Goal: Information Seeking & Learning: Learn about a topic

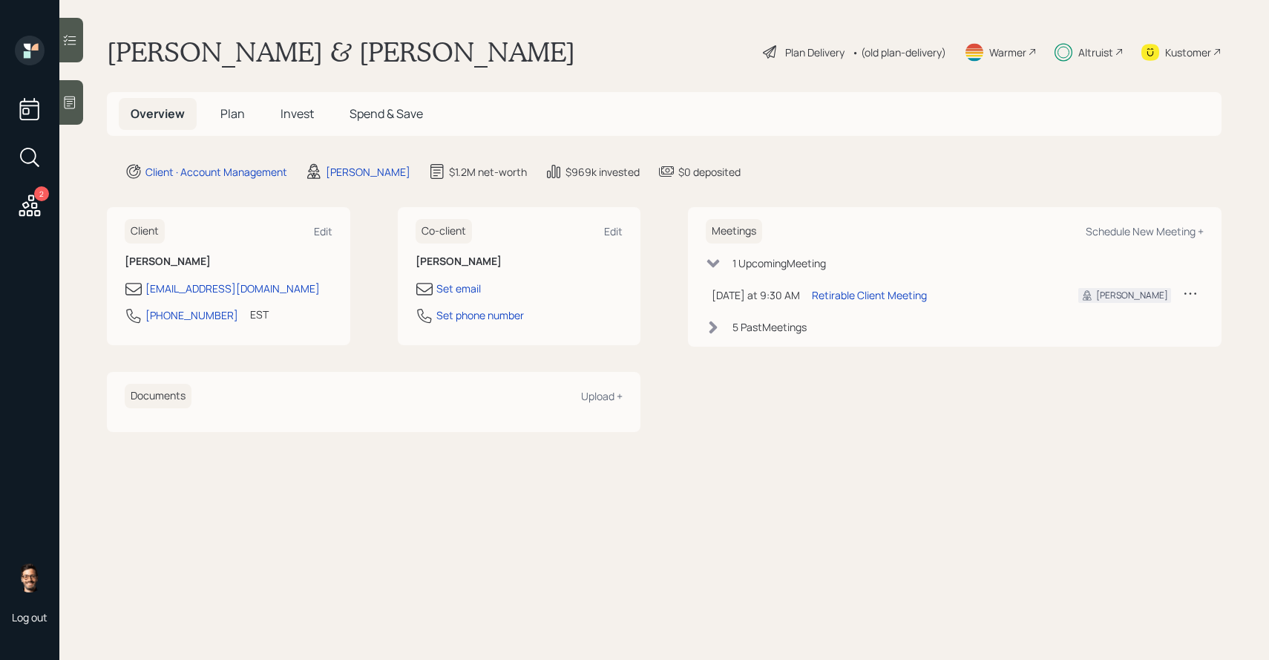
click at [306, 107] on span "Invest" at bounding box center [296, 113] width 33 height 16
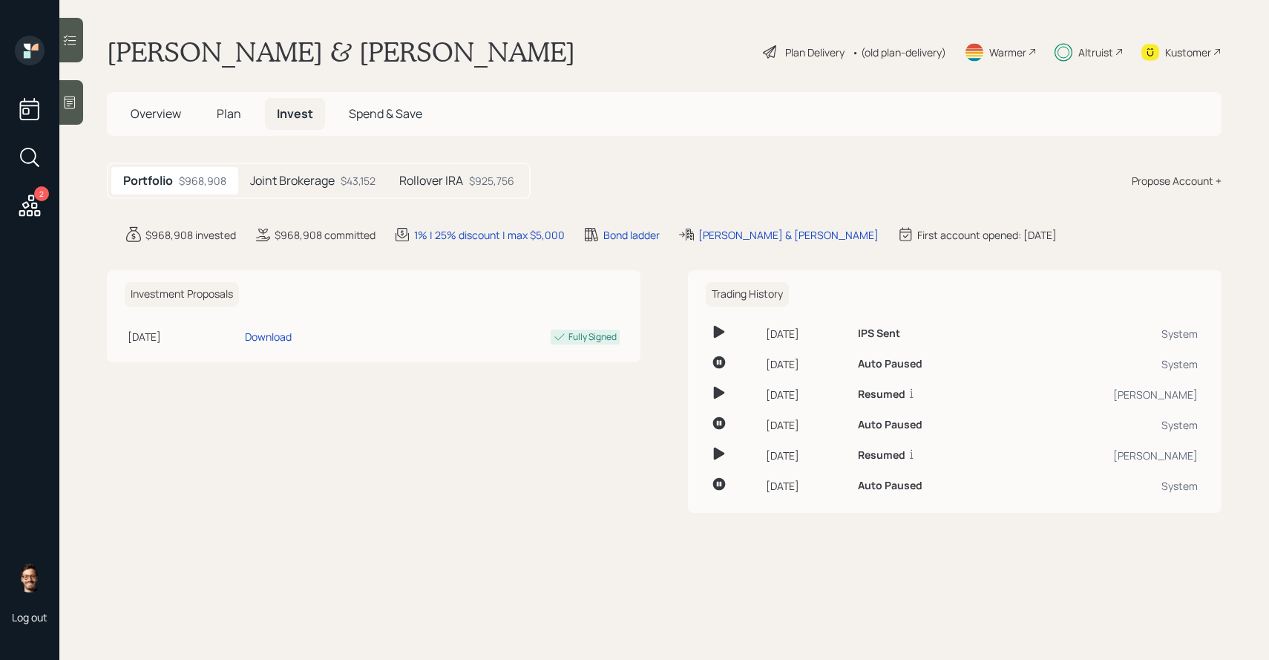
click at [347, 189] on div "Joint Brokerage $43,152" at bounding box center [312, 180] width 149 height 27
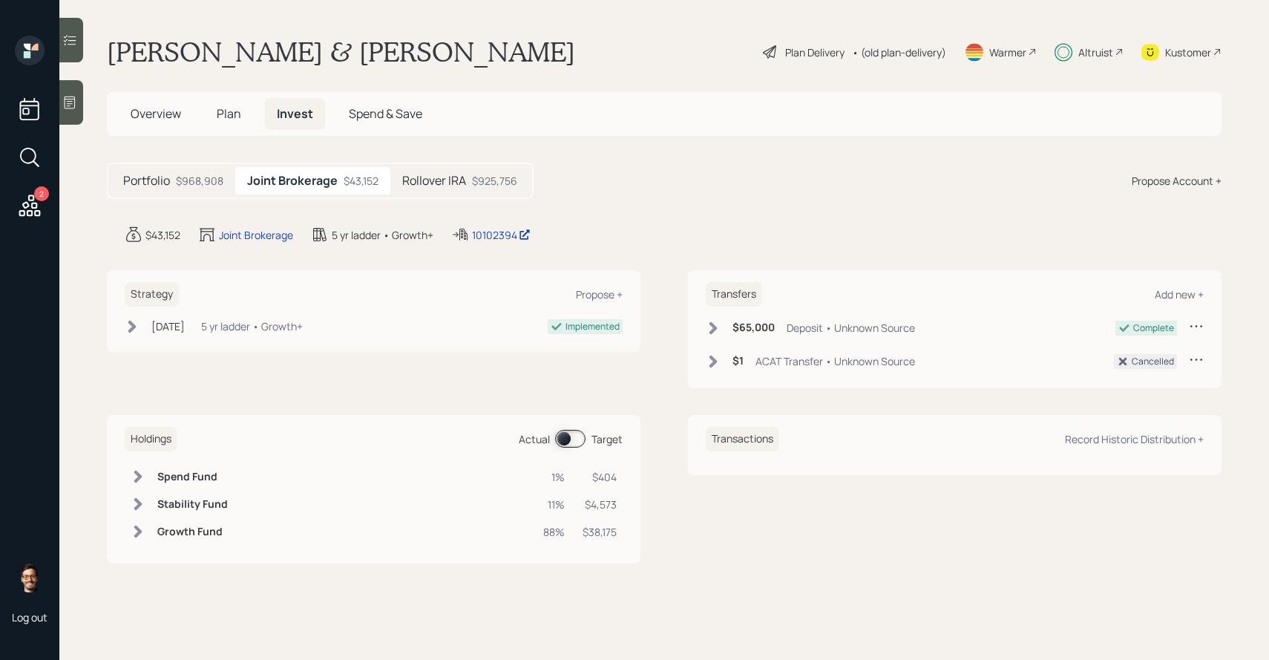
click at [568, 433] on span at bounding box center [570, 439] width 30 height 18
click at [568, 435] on span at bounding box center [570, 439] width 30 height 18
click at [433, 183] on h5 "Rollover IRA" at bounding box center [434, 181] width 64 height 14
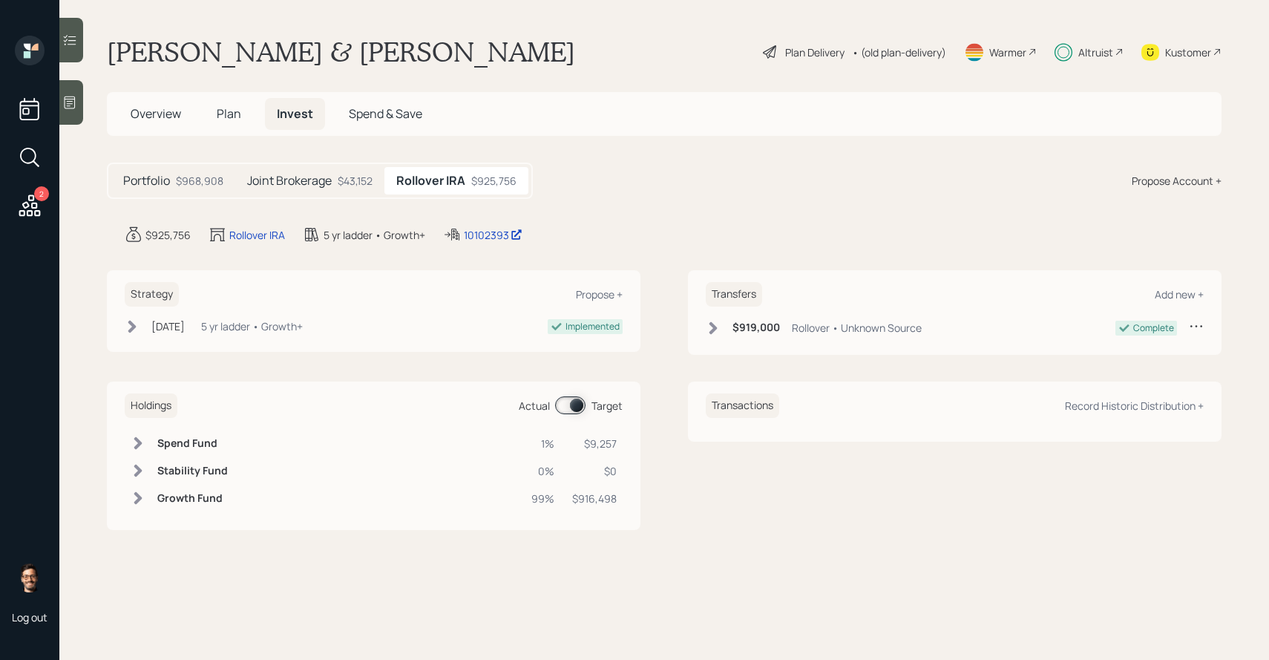
click at [570, 400] on span at bounding box center [570, 405] width 30 height 18
click at [358, 183] on div "$43,152" at bounding box center [355, 181] width 35 height 16
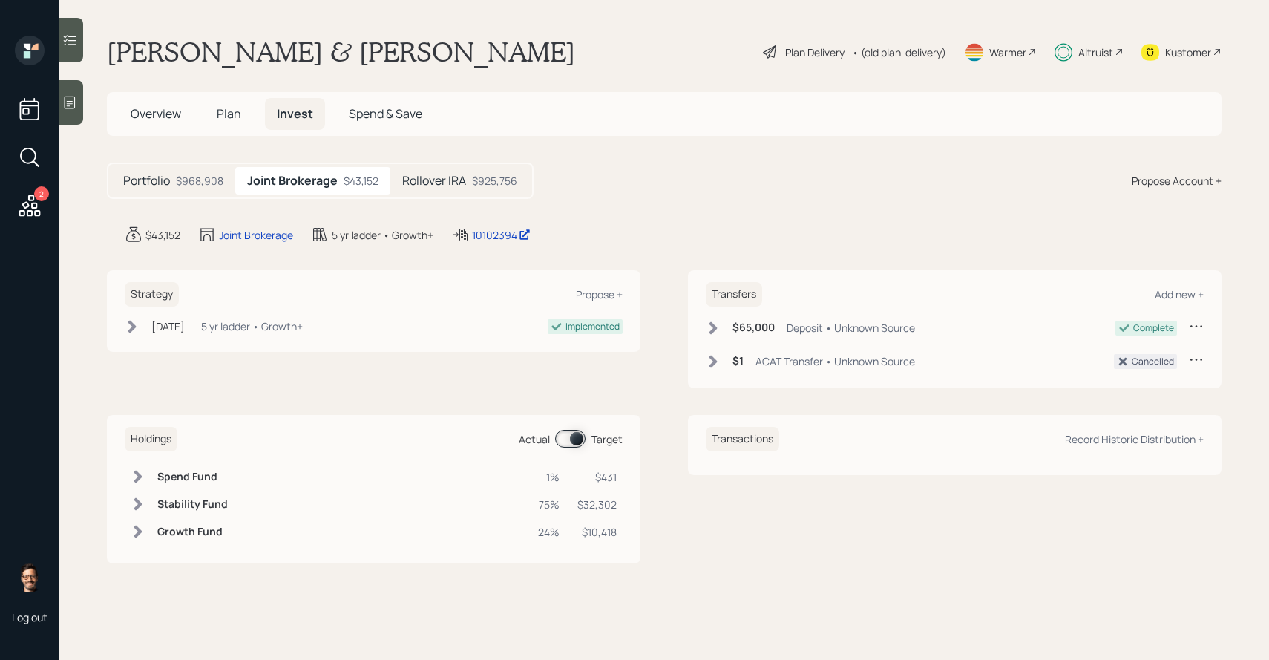
click at [567, 438] on span at bounding box center [570, 439] width 30 height 18
click at [437, 181] on h5 "Rollover IRA" at bounding box center [434, 181] width 64 height 14
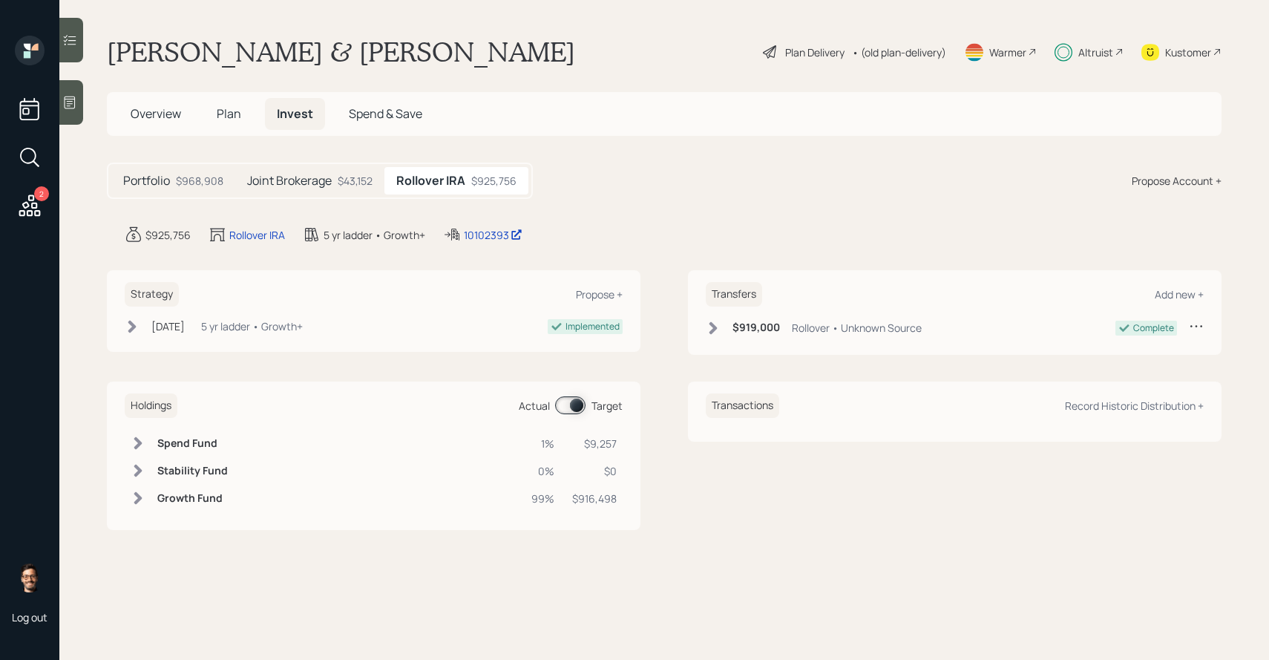
click at [570, 398] on span at bounding box center [570, 405] width 30 height 18
click at [571, 401] on span at bounding box center [570, 405] width 30 height 18
click at [913, 51] on div "• (old plan-delivery)" at bounding box center [899, 53] width 94 height 16
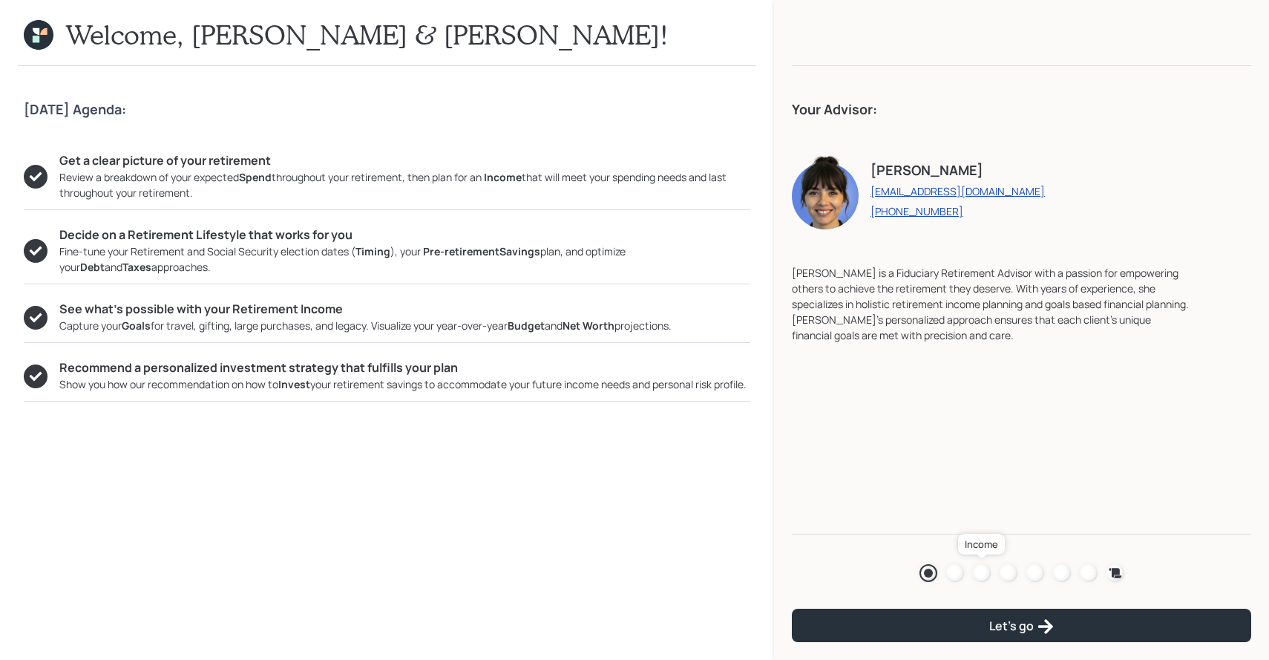
click at [982, 570] on div at bounding box center [982, 573] width 18 height 18
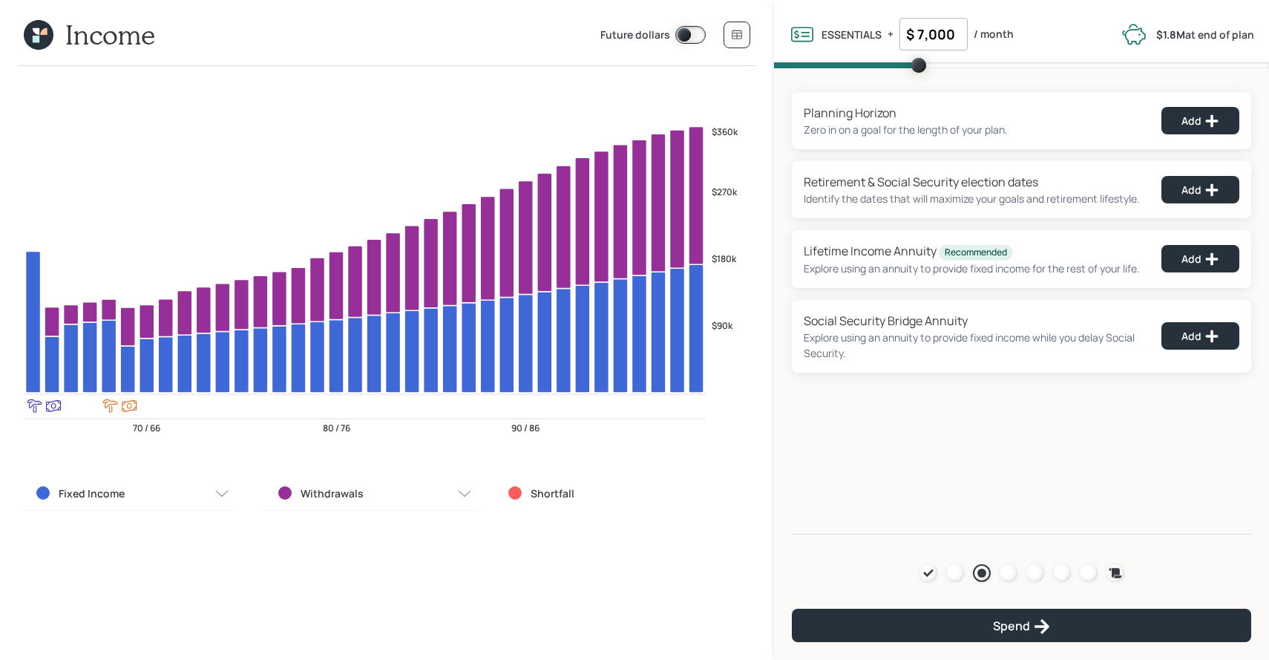
click at [326, 479] on div "Withdrawals" at bounding box center [372, 493] width 212 height 34
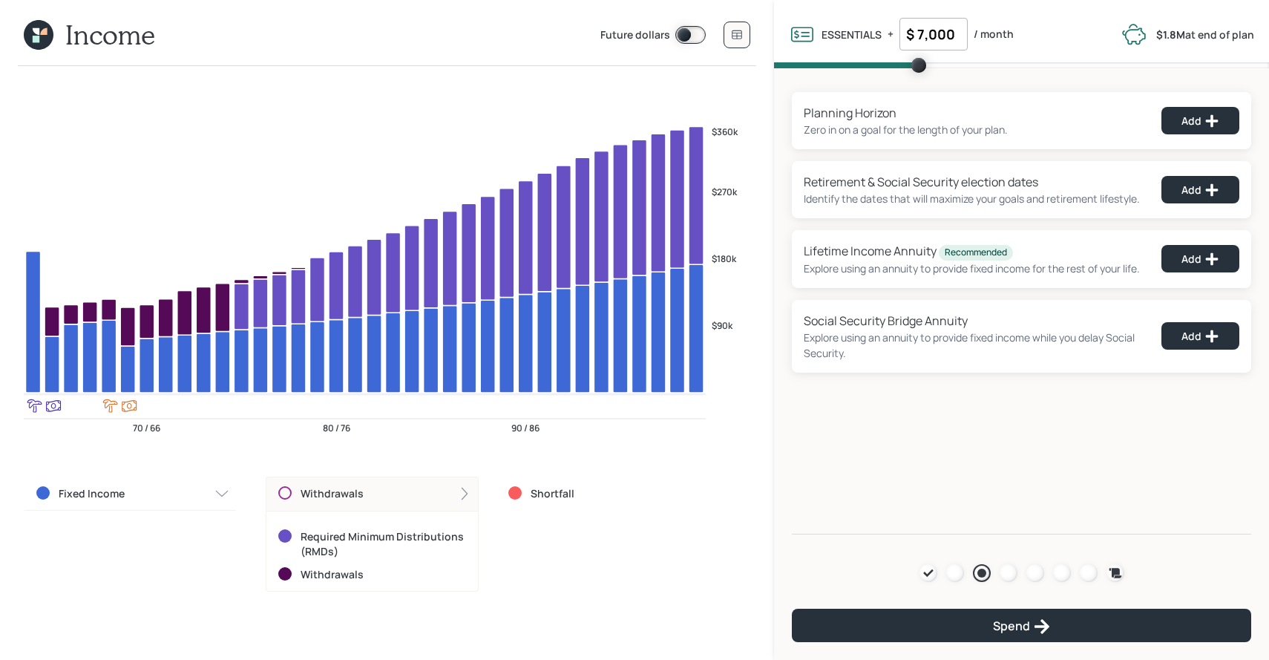
click at [336, 489] on label "Withdrawals" at bounding box center [332, 493] width 63 height 15
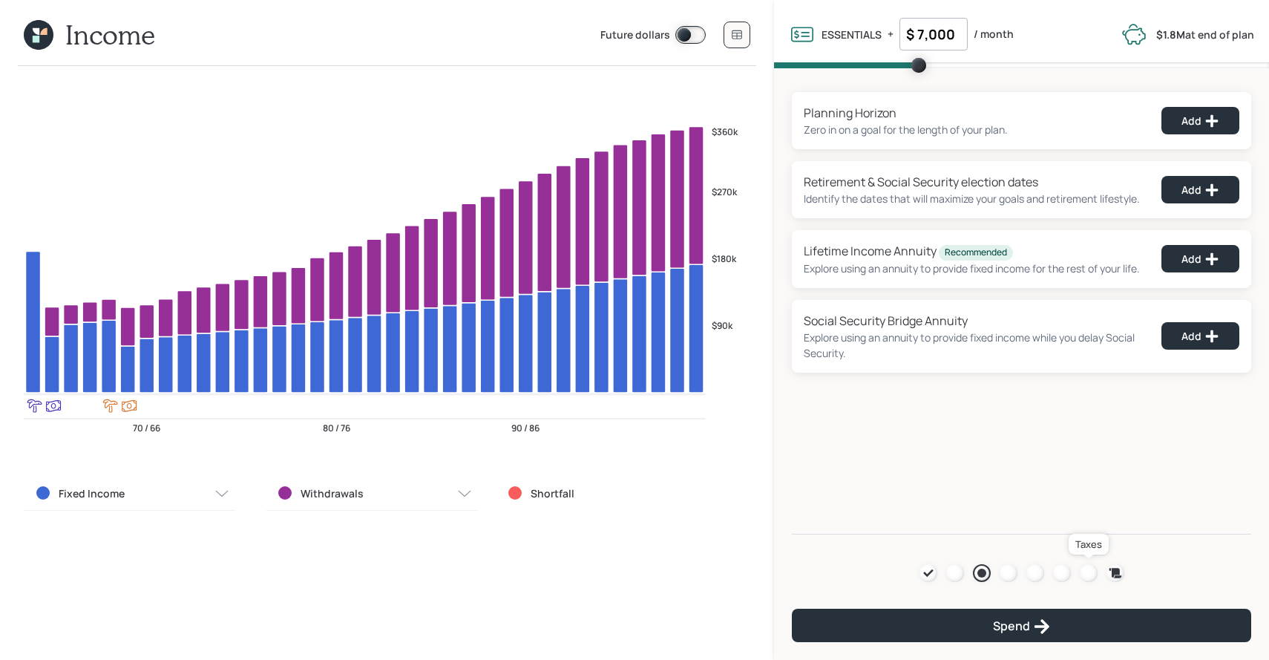
click at [1092, 576] on div at bounding box center [1089, 573] width 18 height 18
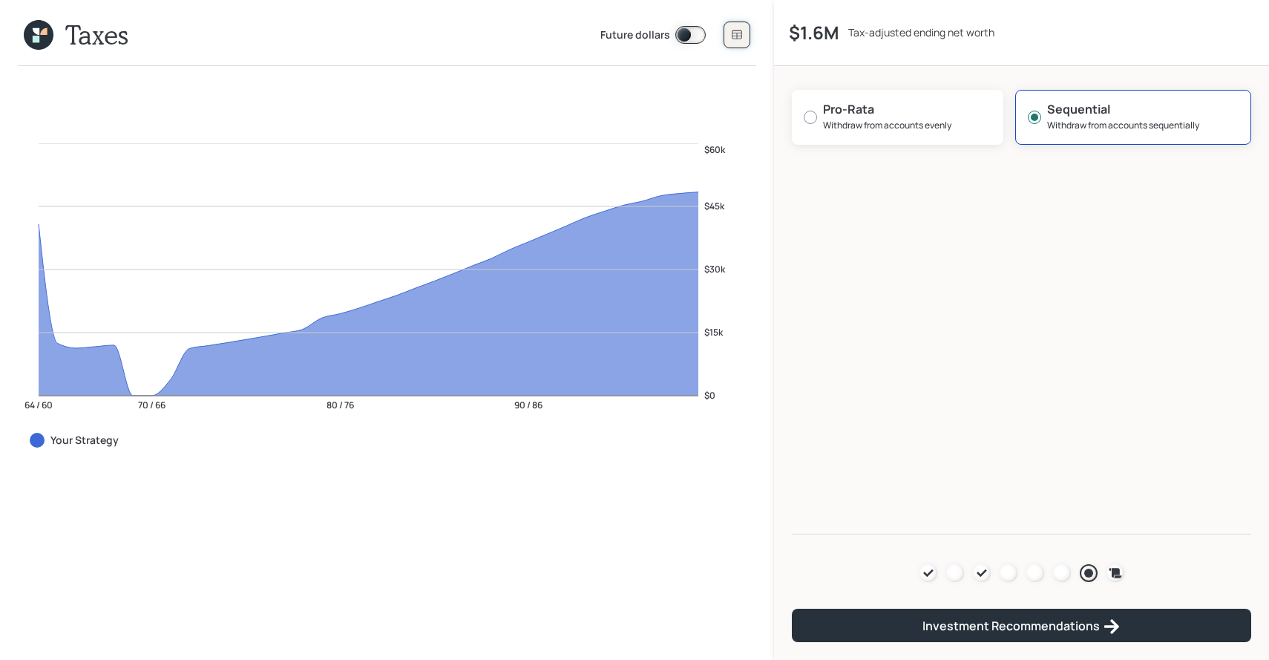
click at [739, 36] on icon at bounding box center [737, 35] width 12 height 12
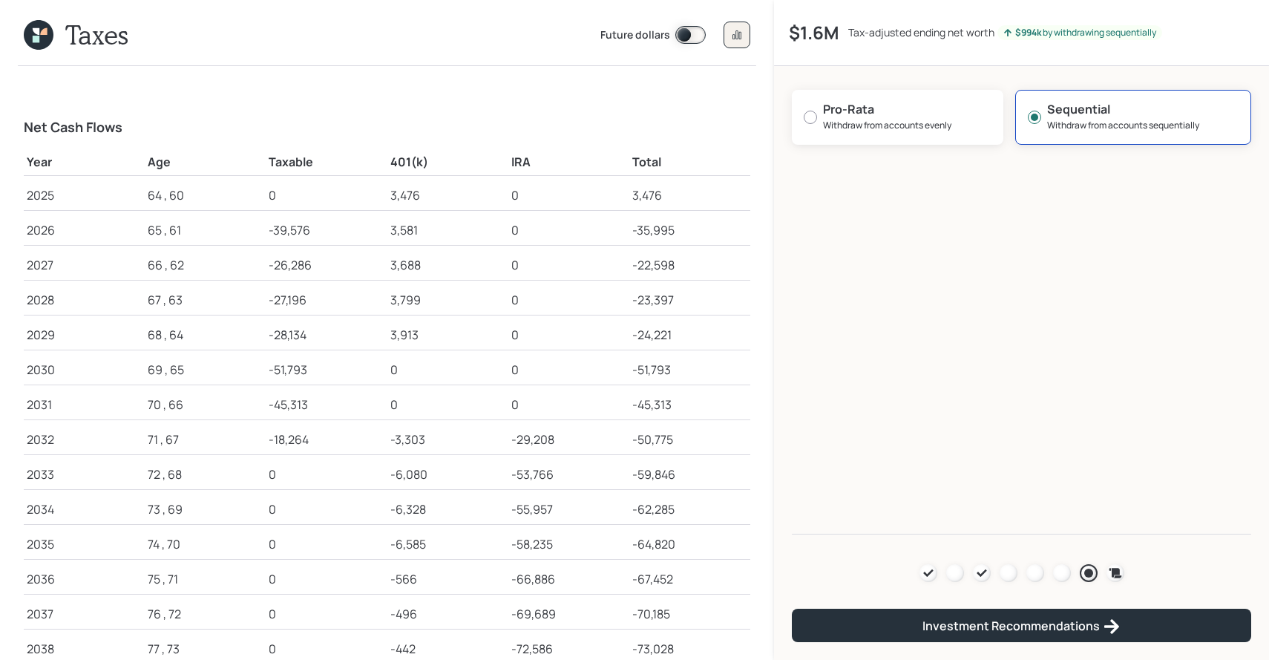
click at [46, 42] on icon at bounding box center [38, 35] width 33 height 33
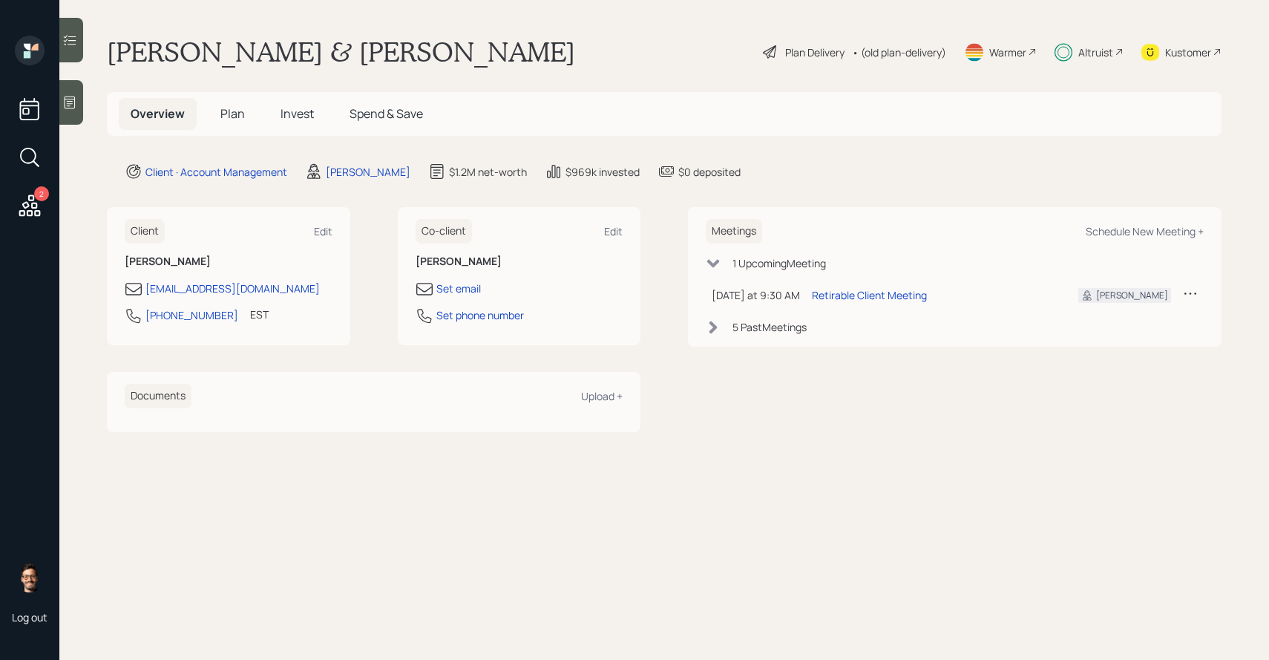
click at [758, 588] on main "[PERSON_NAME] & [PERSON_NAME] Plan Delivery • (old plan-delivery) Warmer Altrui…" at bounding box center [664, 330] width 1210 height 660
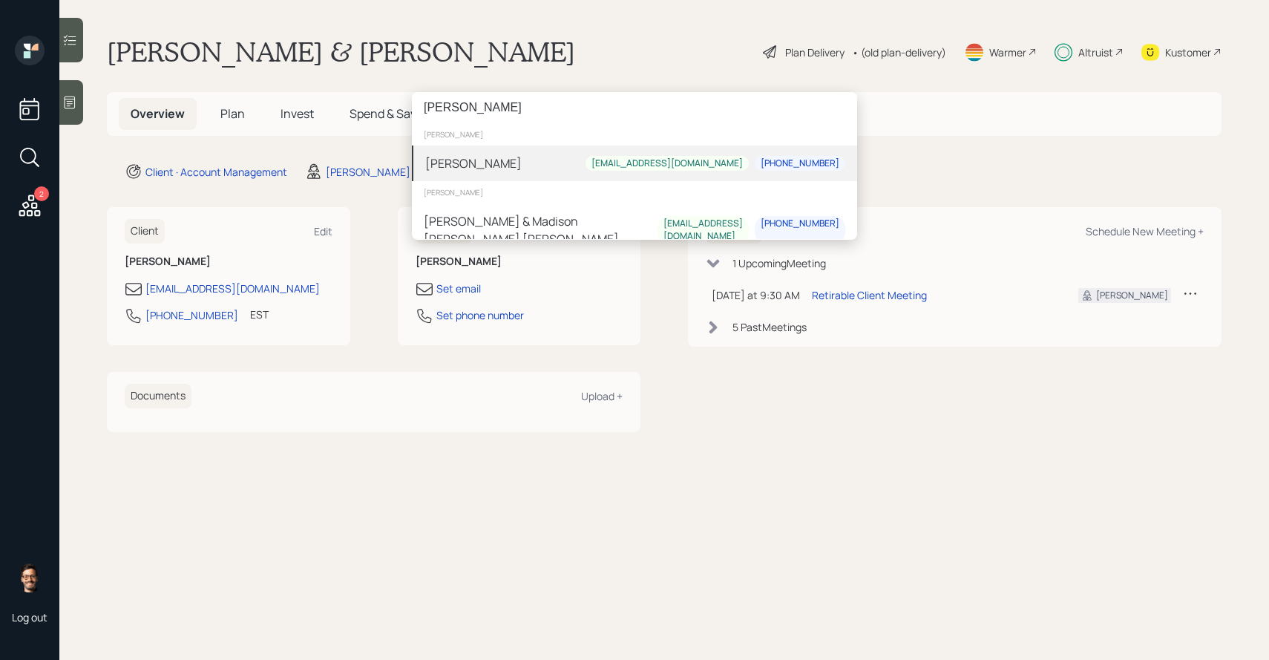
type input "[PERSON_NAME]"
